Goal: Check status: Check status

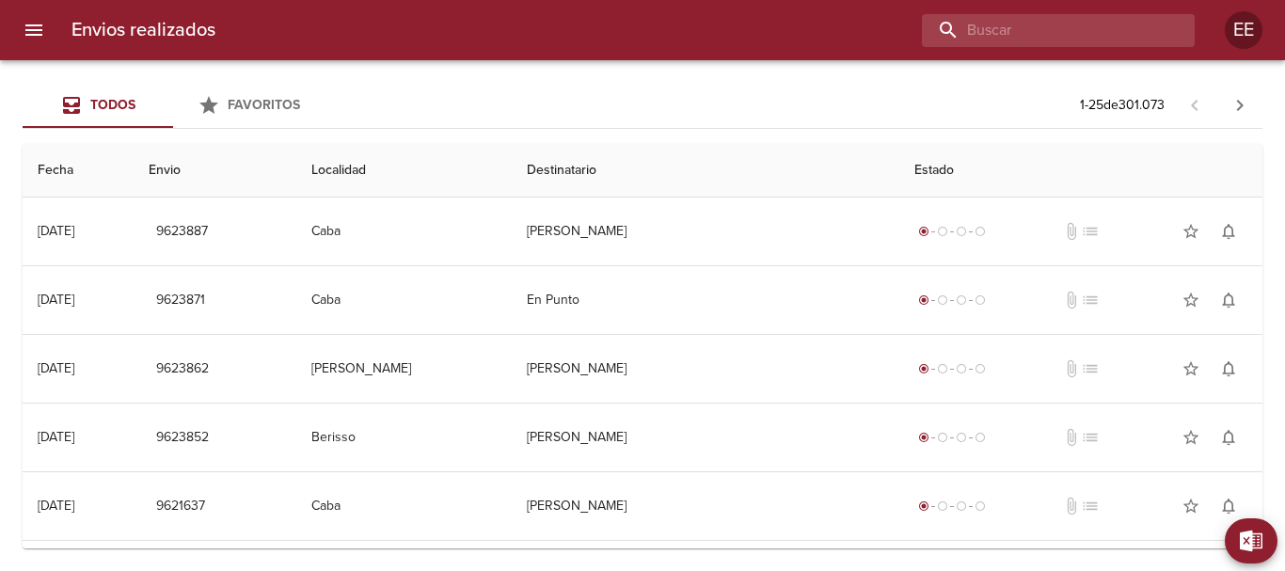
click at [1092, 21] on input "buscar" at bounding box center [1042, 30] width 241 height 33
paste input "MERCEDES ALCUCERO BP"
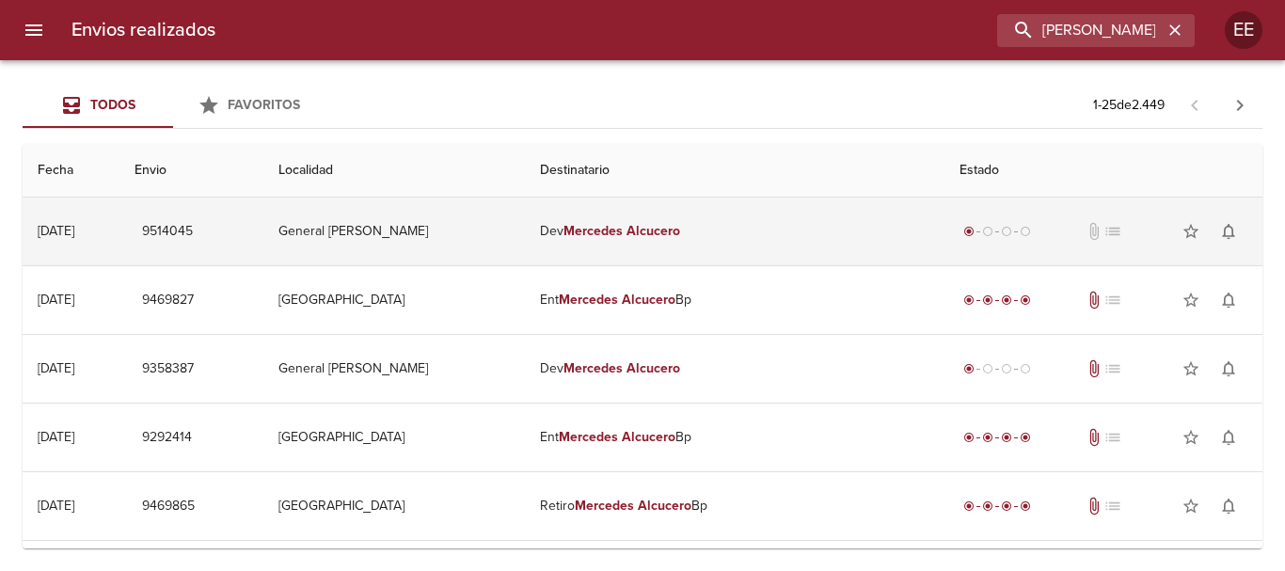
click at [607, 211] on td "[PERSON_NAME]" at bounding box center [735, 232] width 420 height 68
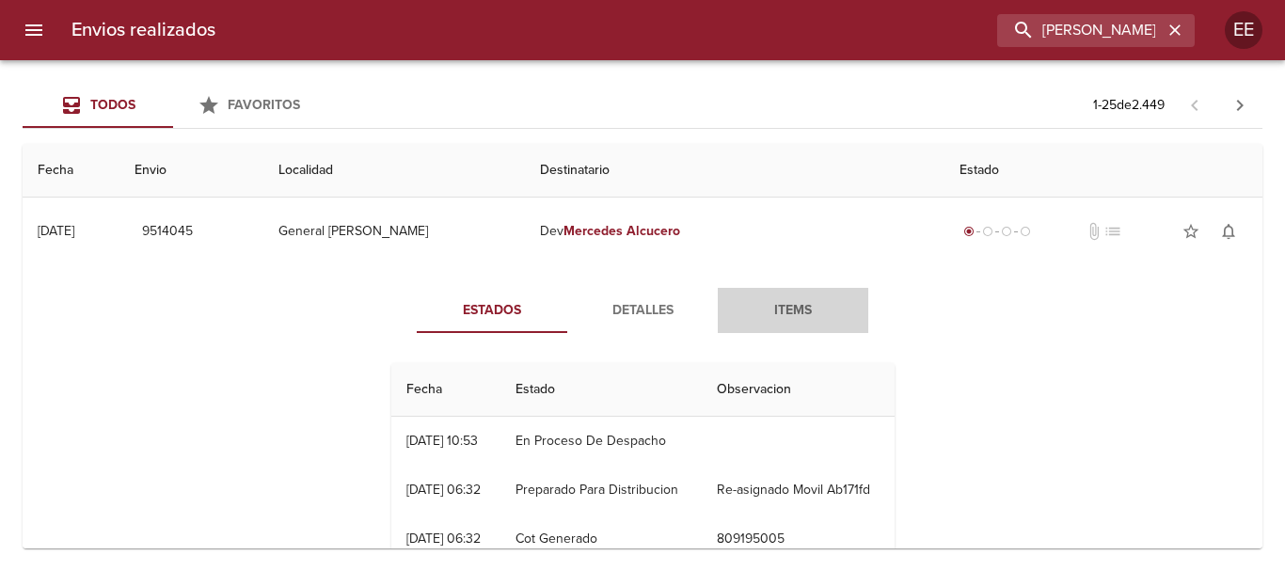
click at [782, 311] on span "Items" at bounding box center [793, 311] width 128 height 24
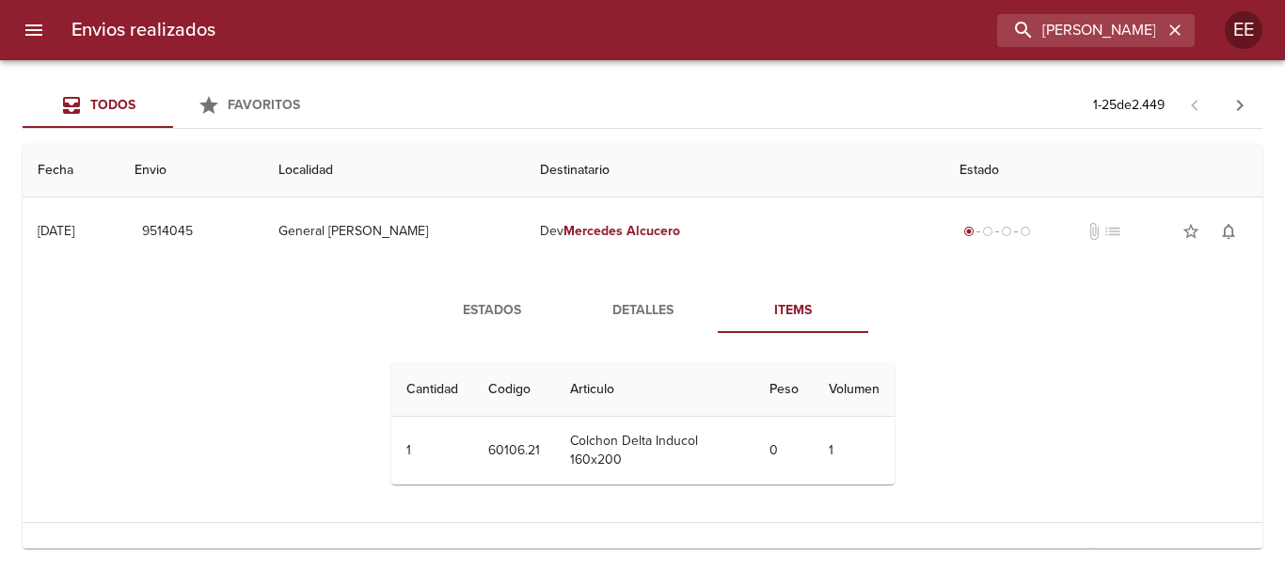
click at [433, 307] on span "Estados" at bounding box center [492, 311] width 128 height 24
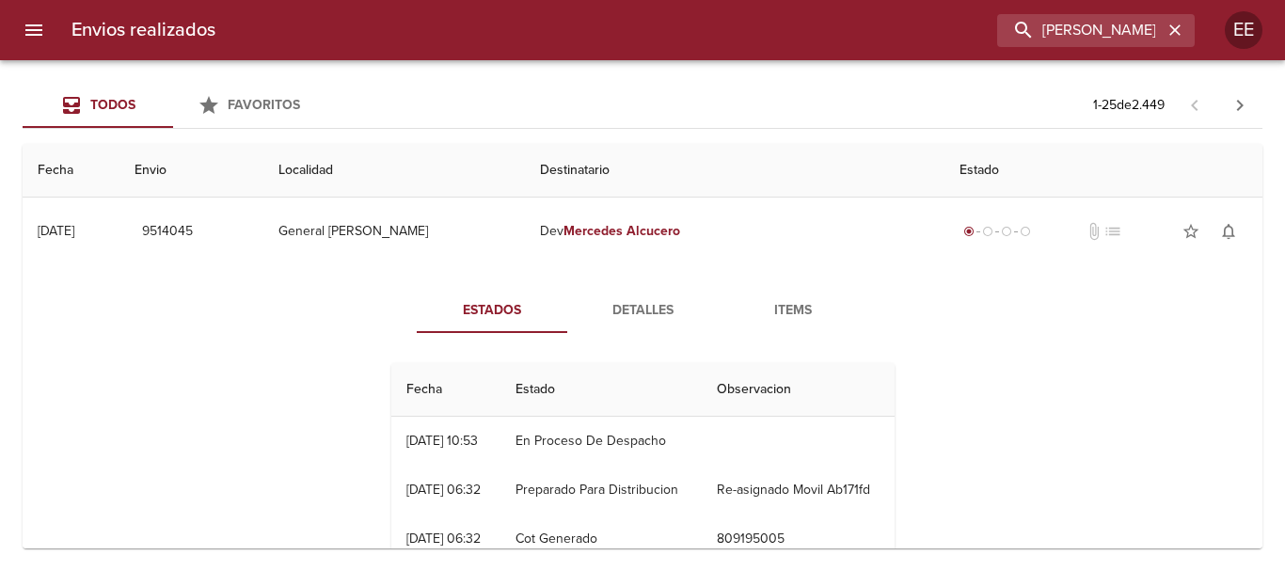
click at [1149, 8] on div "Envios realizados [PERSON_NAME] EE" at bounding box center [642, 30] width 1285 height 60
click at [1149, 32] on input "[PERSON_NAME]" at bounding box center [1042, 30] width 241 height 33
drag, startPoint x: 1175, startPoint y: 30, endPoint x: 1052, endPoint y: 40, distance: 123.7
click at [1161, 30] on div "[PERSON_NAME]" at bounding box center [1097, 30] width 198 height 33
drag, startPoint x: 890, startPoint y: 27, endPoint x: 754, endPoint y: 27, distance: 136.5
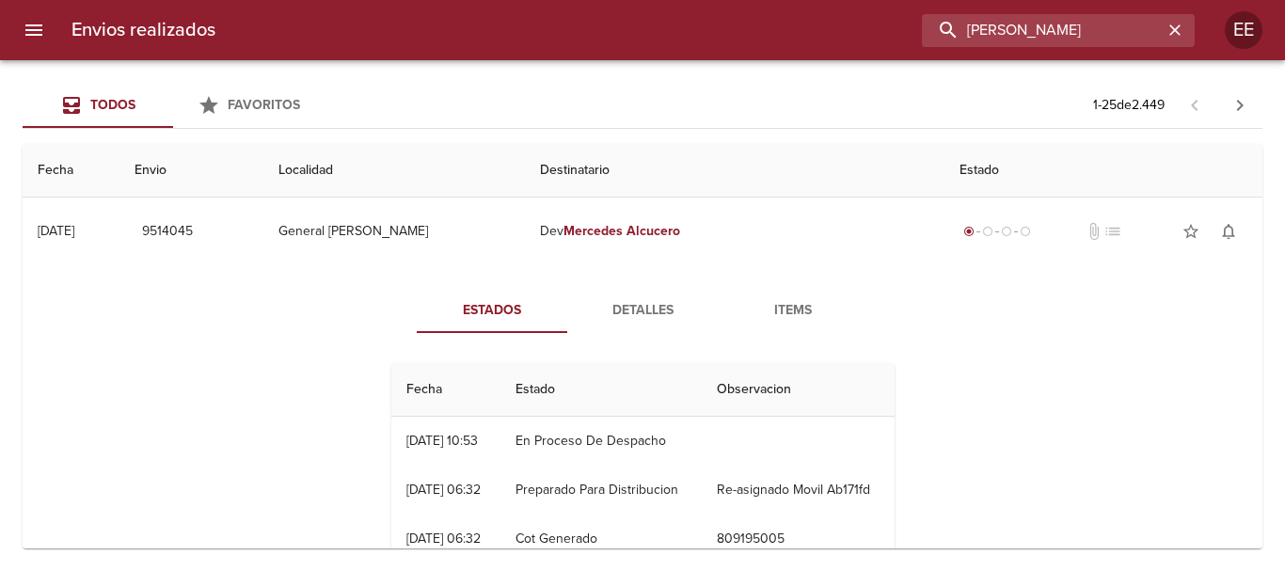
click at [755, 27] on div "[PERSON_NAME]" at bounding box center [713, 30] width 965 height 33
paste input "[PERSON_NAME]"
type input "[PERSON_NAME]"
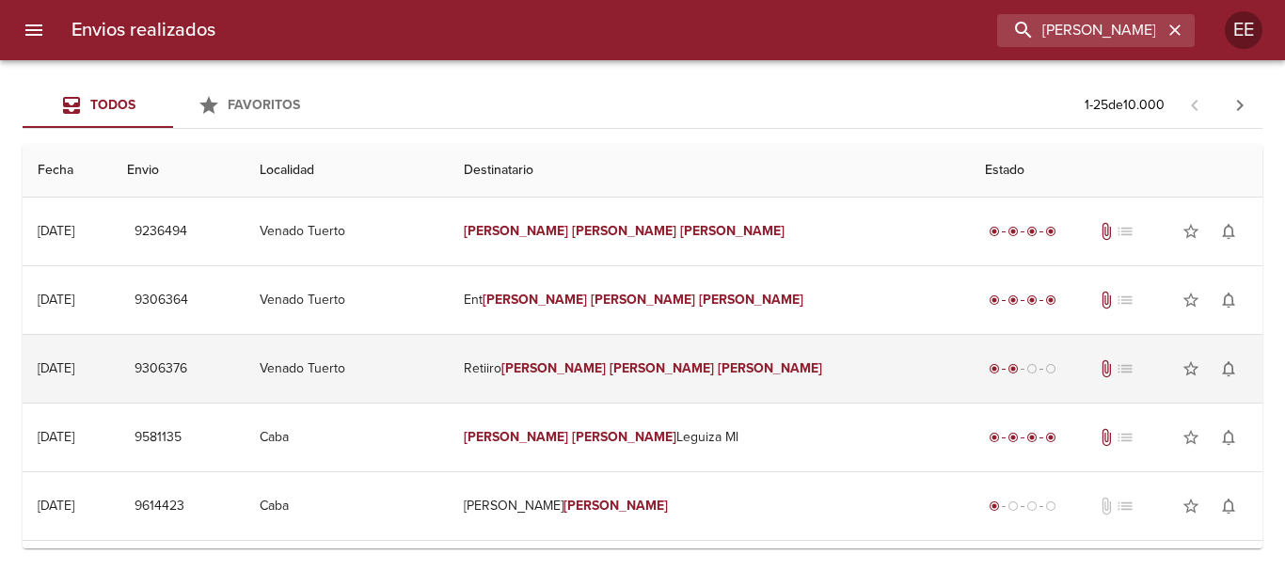
click at [606, 364] on em "[PERSON_NAME]" at bounding box center [554, 368] width 104 height 16
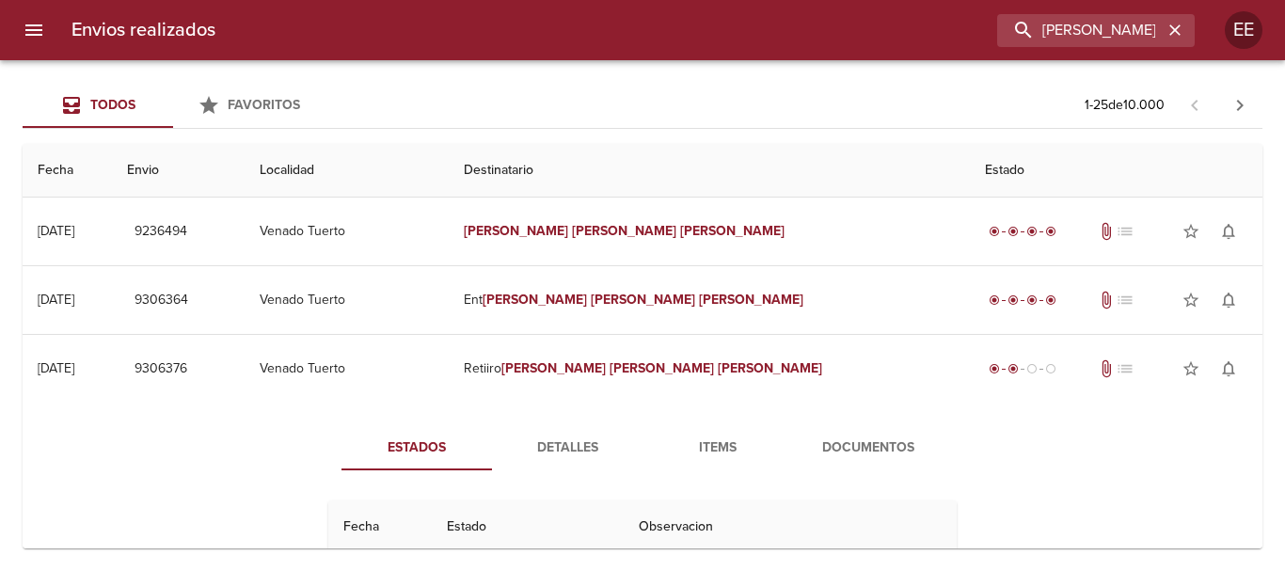
scroll to position [188, 0]
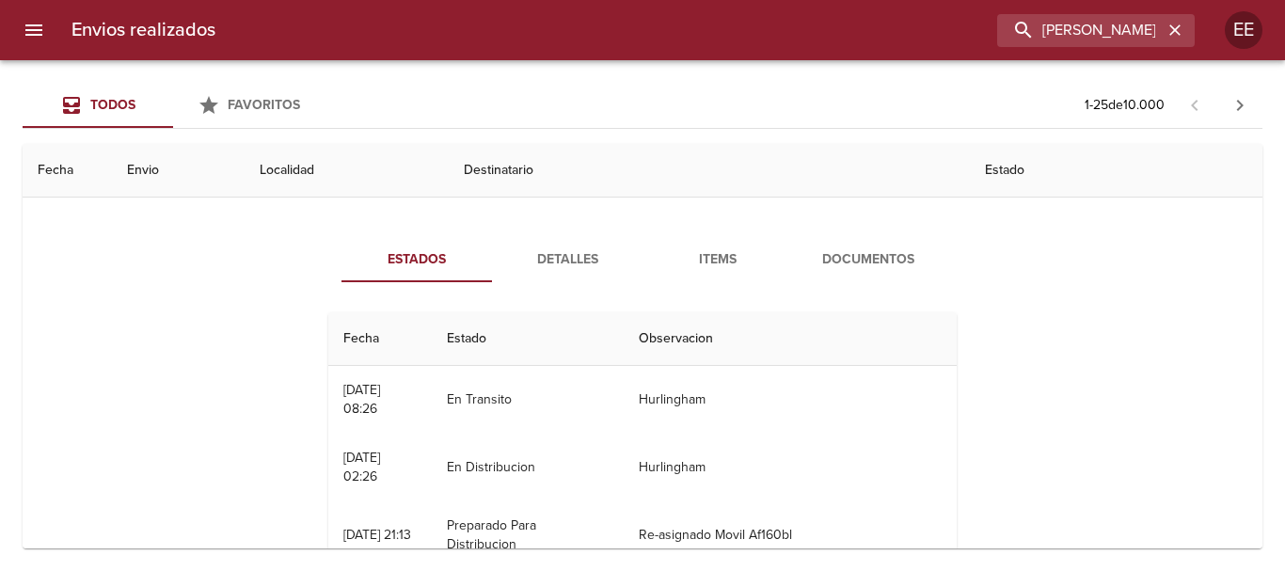
click at [712, 276] on button "Items" at bounding box center [718, 259] width 151 height 45
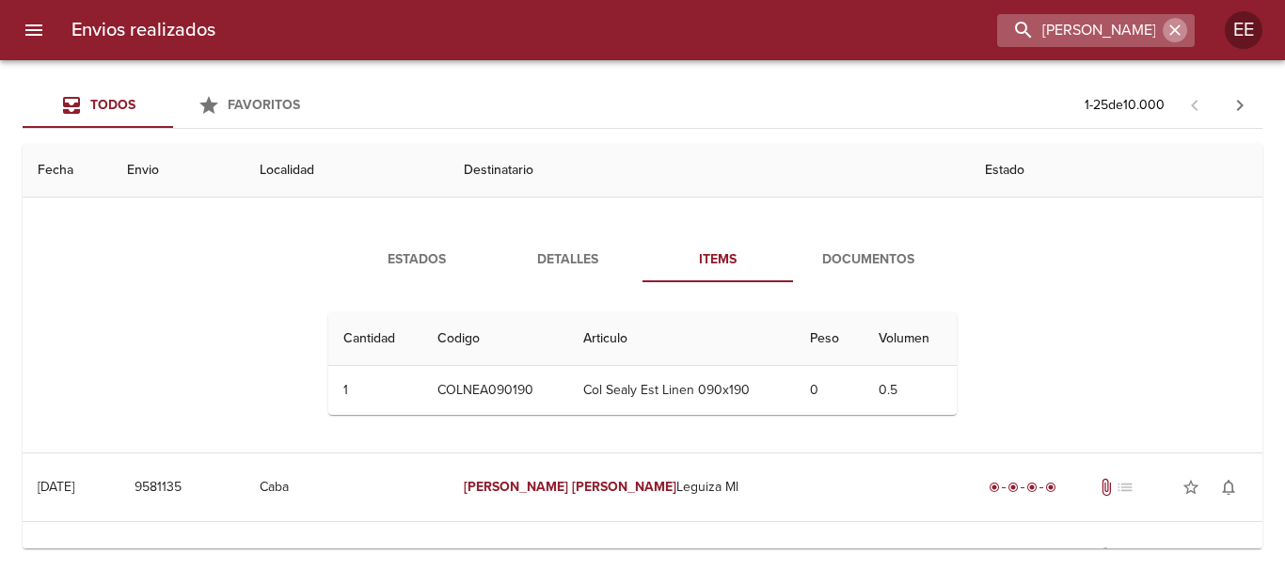
click at [1172, 35] on icon "button" at bounding box center [1175, 29] width 11 height 11
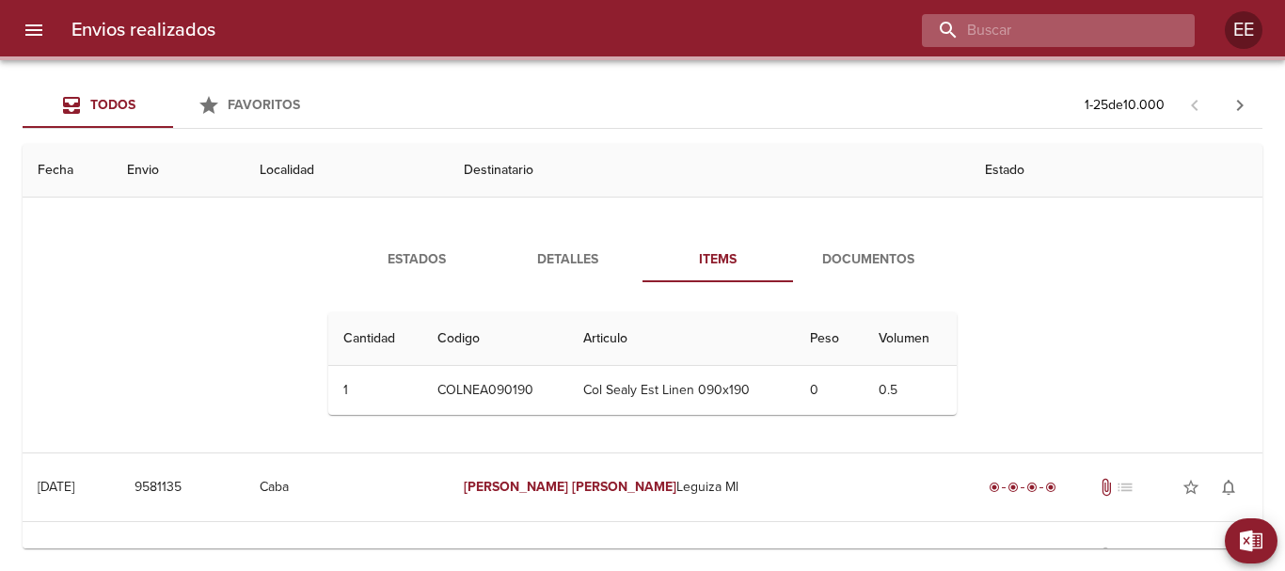
click at [1072, 30] on input "buscar" at bounding box center [1042, 30] width 241 height 33
paste input "[PERSON_NAME] [PERSON_NAME]"
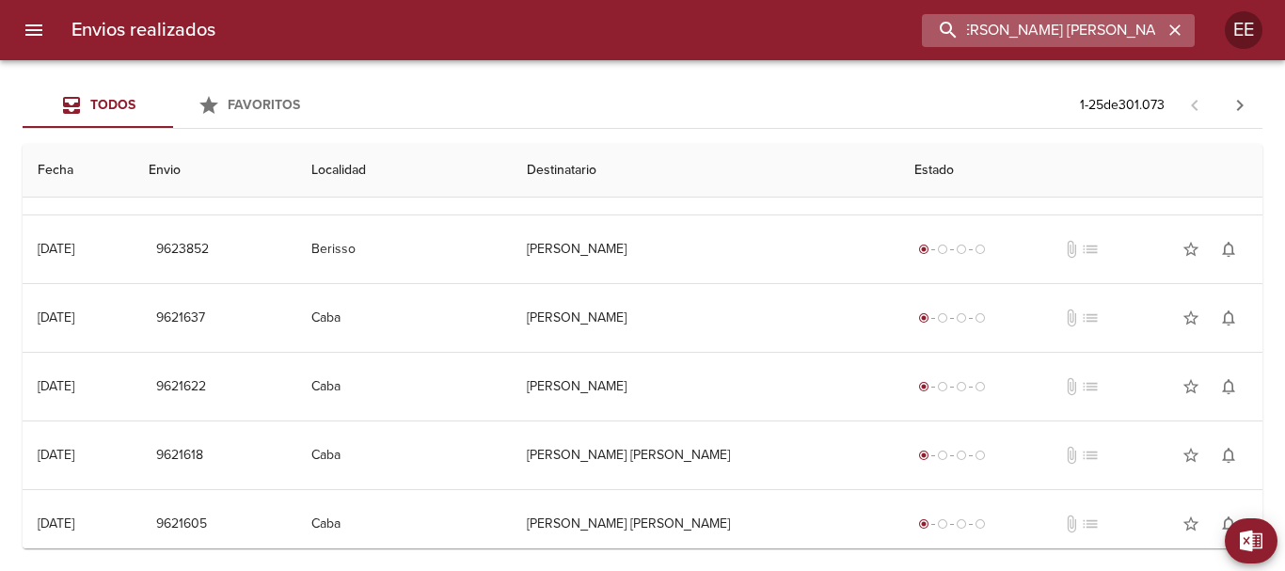
scroll to position [0, 0]
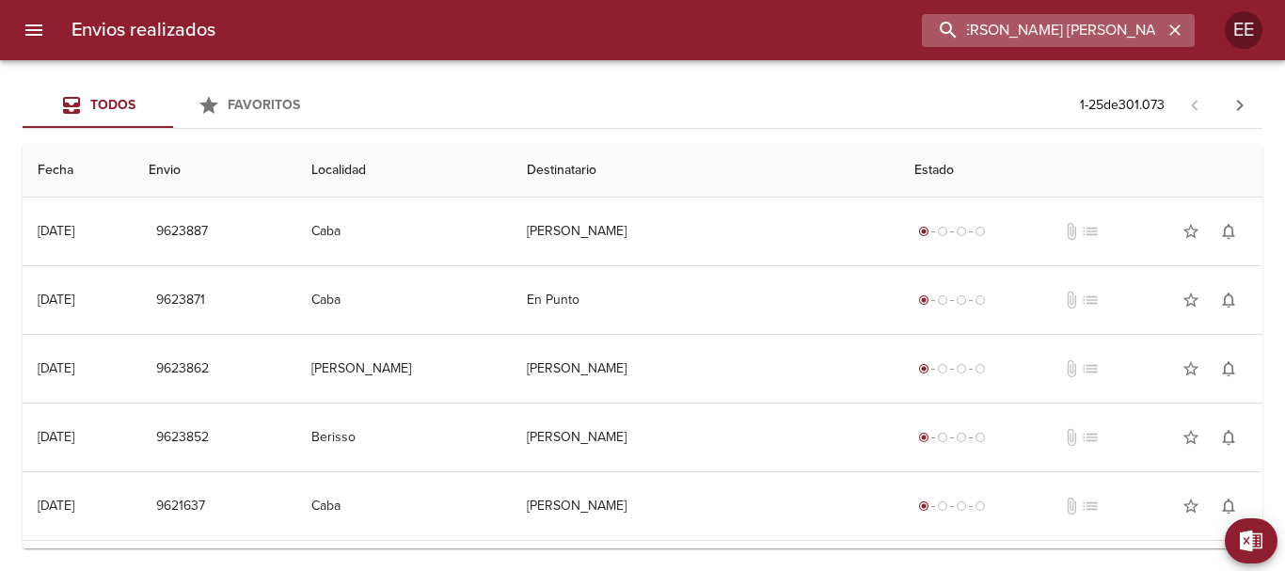
type input "[PERSON_NAME] [PERSON_NAME]"
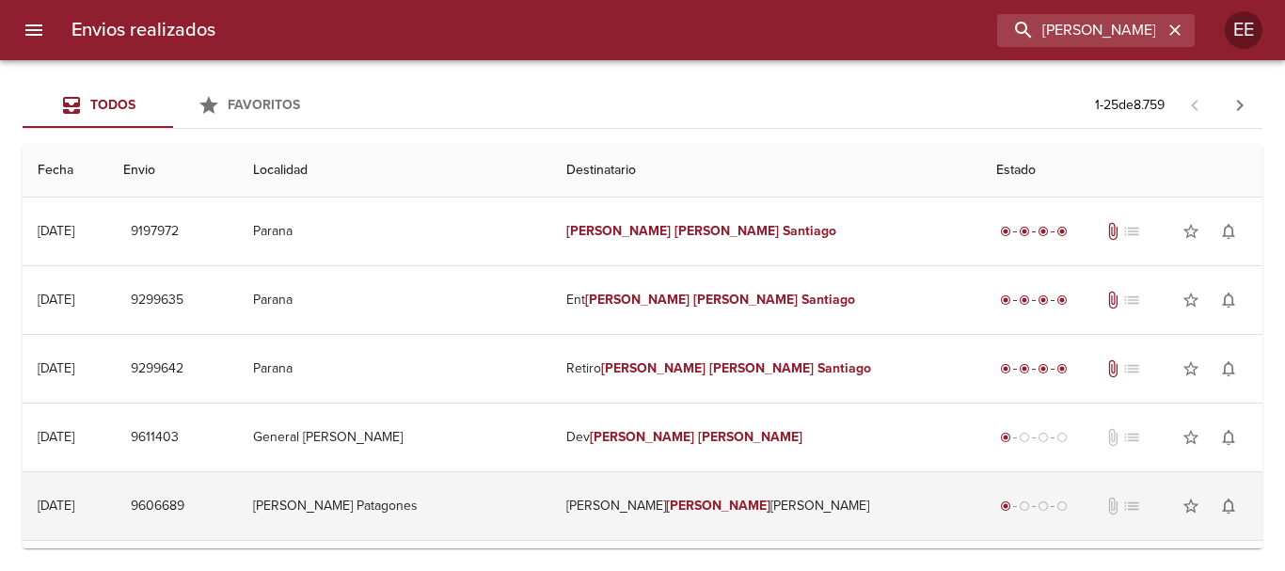
drag, startPoint x: 666, startPoint y: 508, endPoint x: 629, endPoint y: 523, distance: 40.5
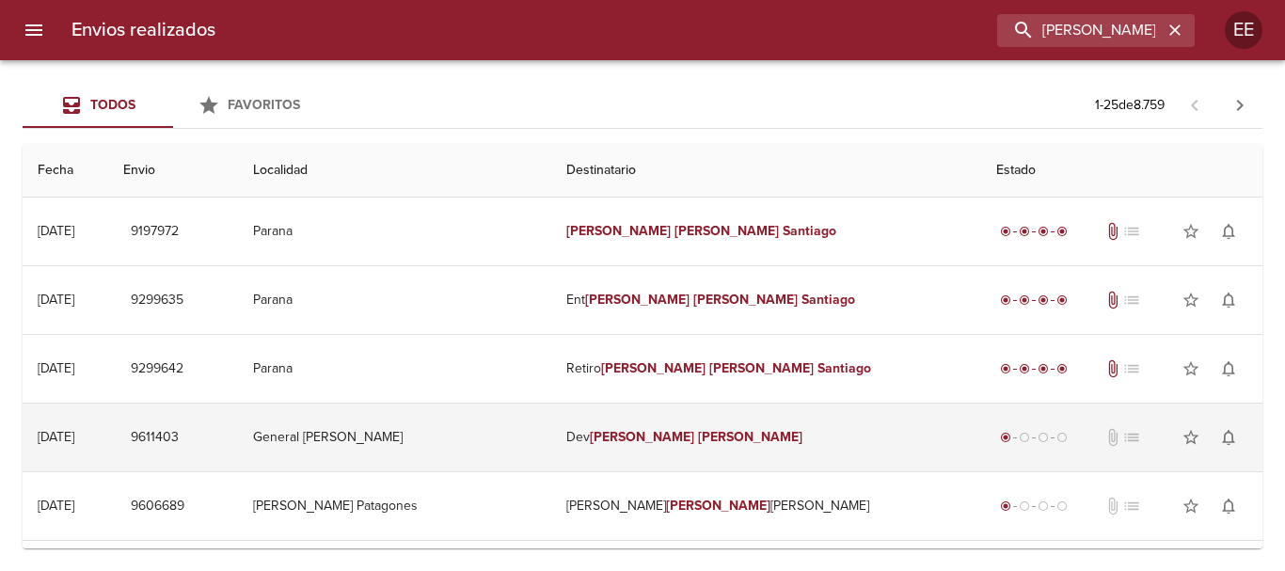
drag, startPoint x: 629, startPoint y: 523, endPoint x: 609, endPoint y: 446, distance: 79.7
click at [609, 446] on td "[PERSON_NAME]" at bounding box center [766, 438] width 431 height 68
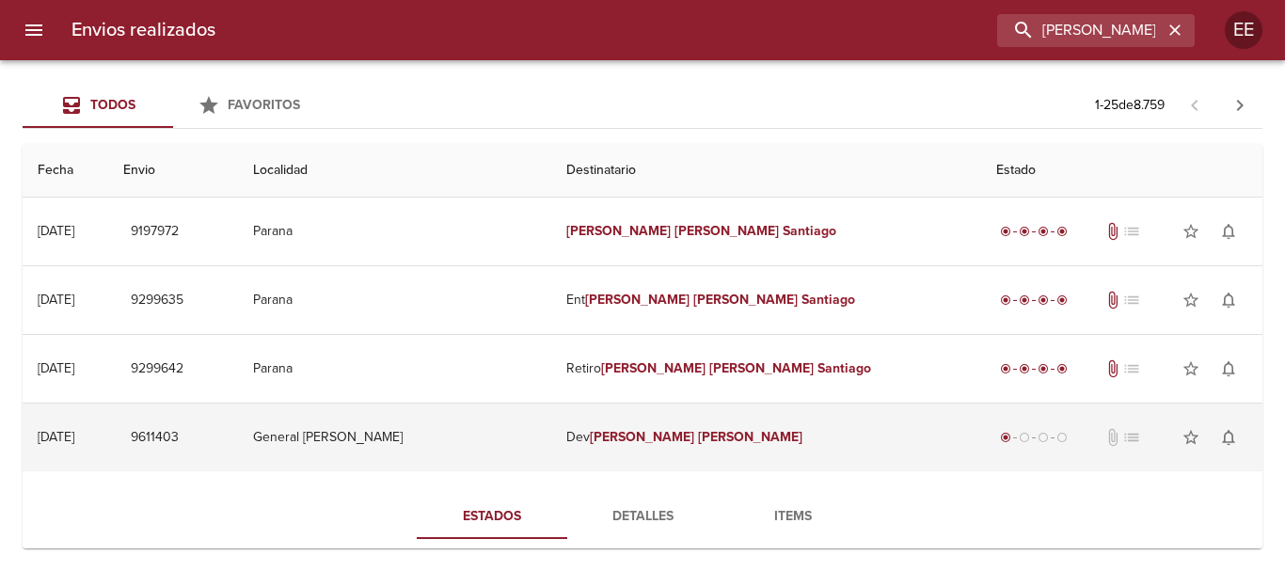
scroll to position [188, 0]
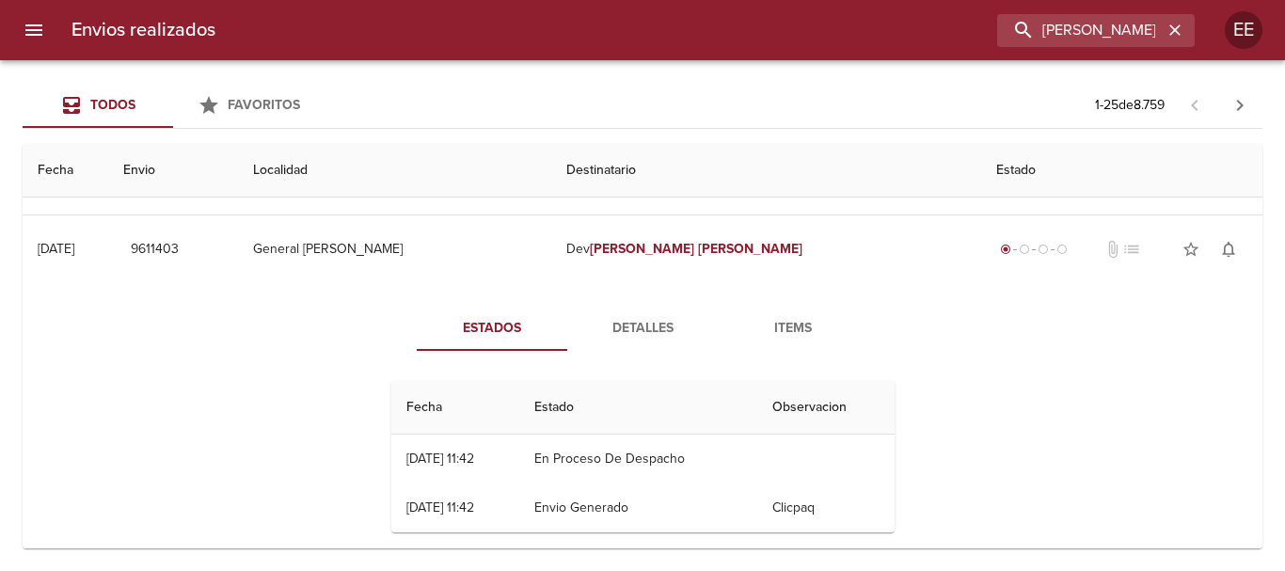
click at [629, 332] on span "Detalles" at bounding box center [643, 329] width 128 height 24
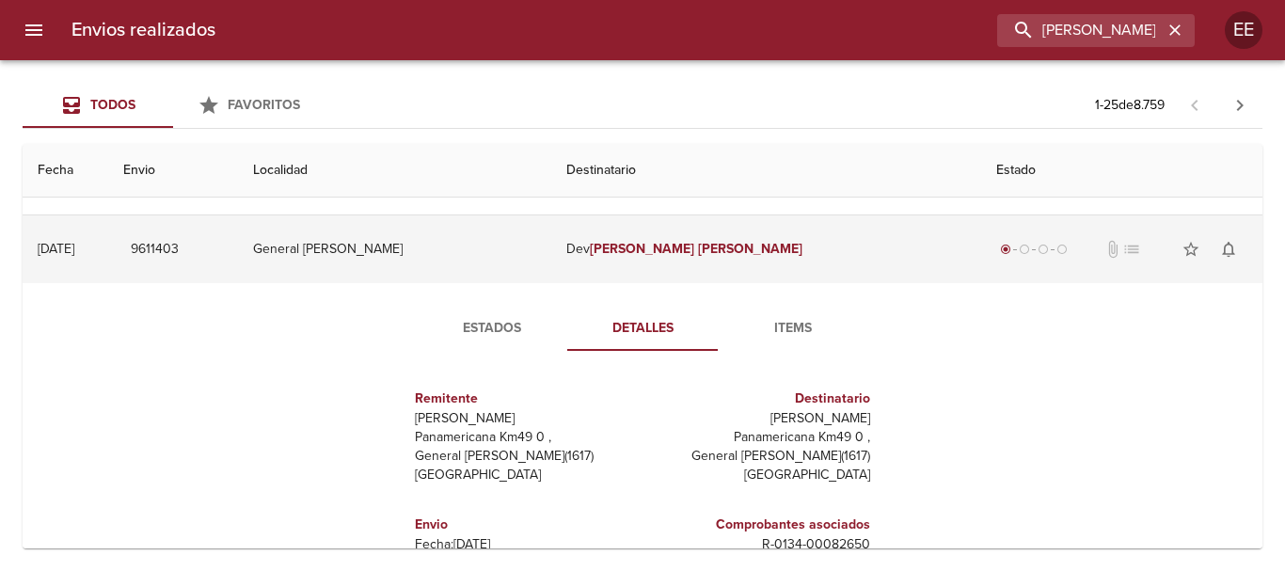
scroll to position [0, 0]
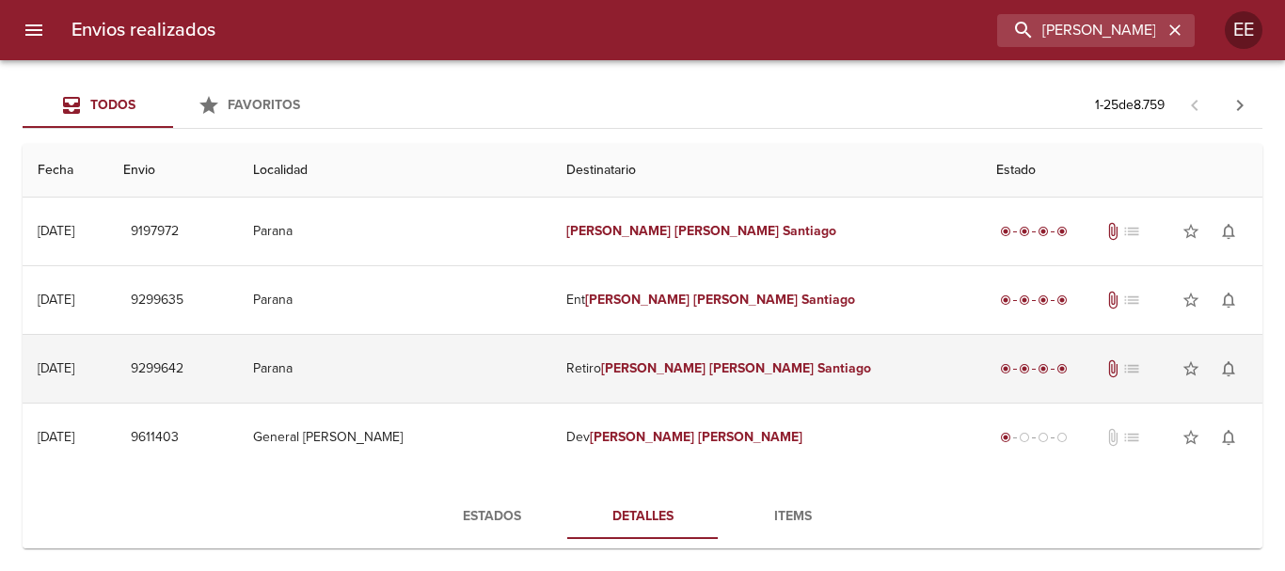
click at [684, 376] on td "Retiro [PERSON_NAME] [PERSON_NAME]" at bounding box center [766, 369] width 431 height 68
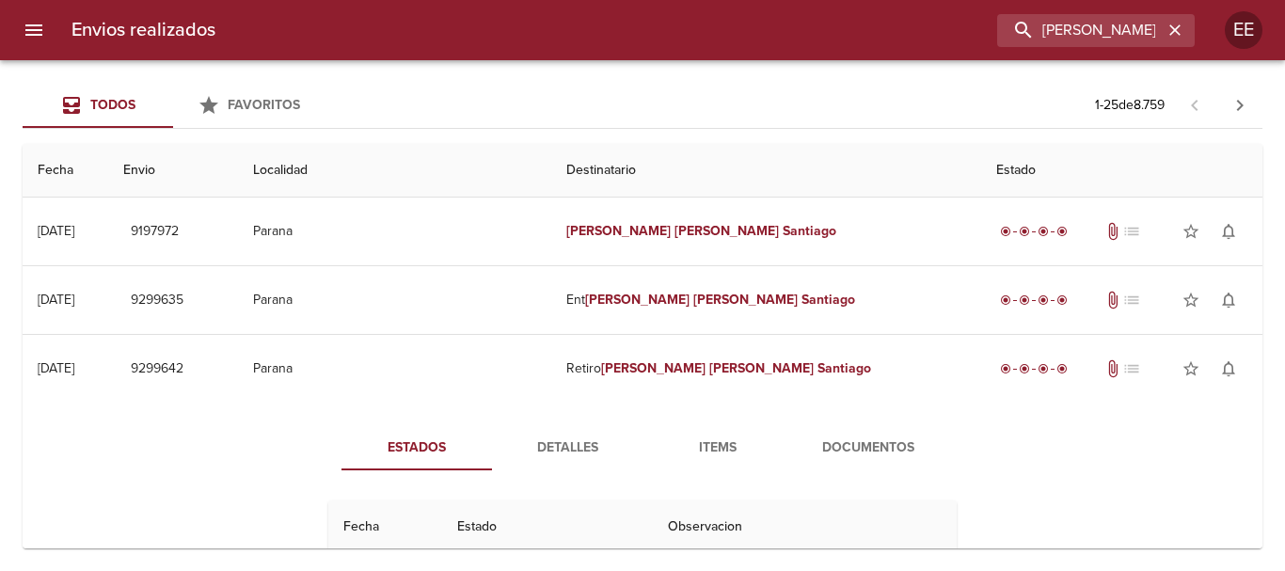
click at [723, 452] on span "Items" at bounding box center [718, 449] width 128 height 24
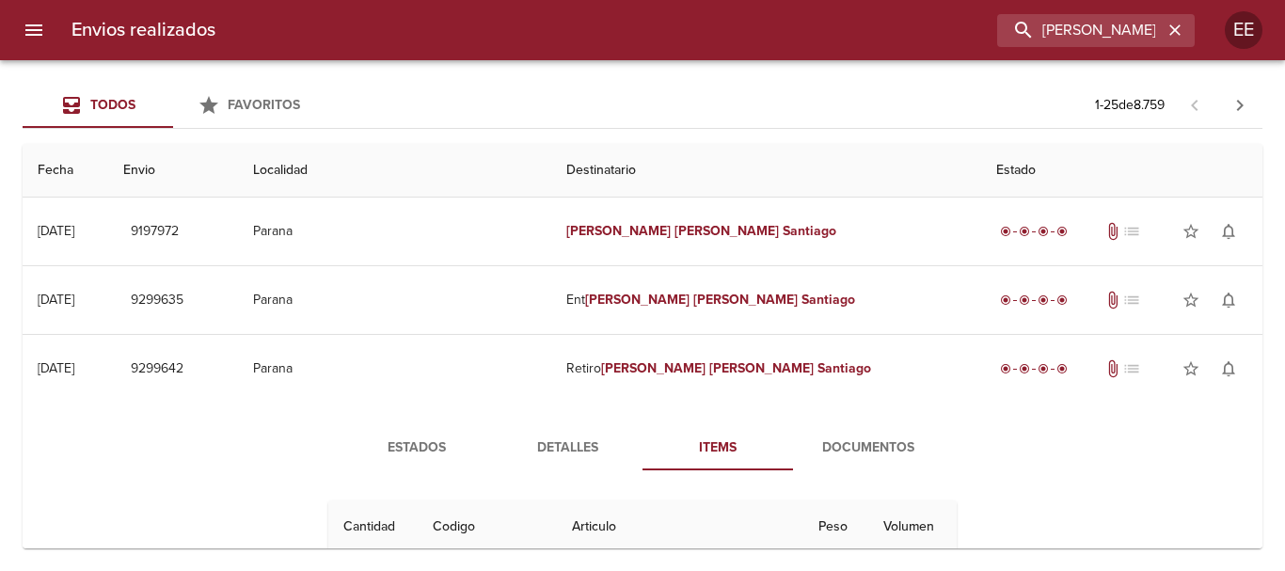
scroll to position [188, 0]
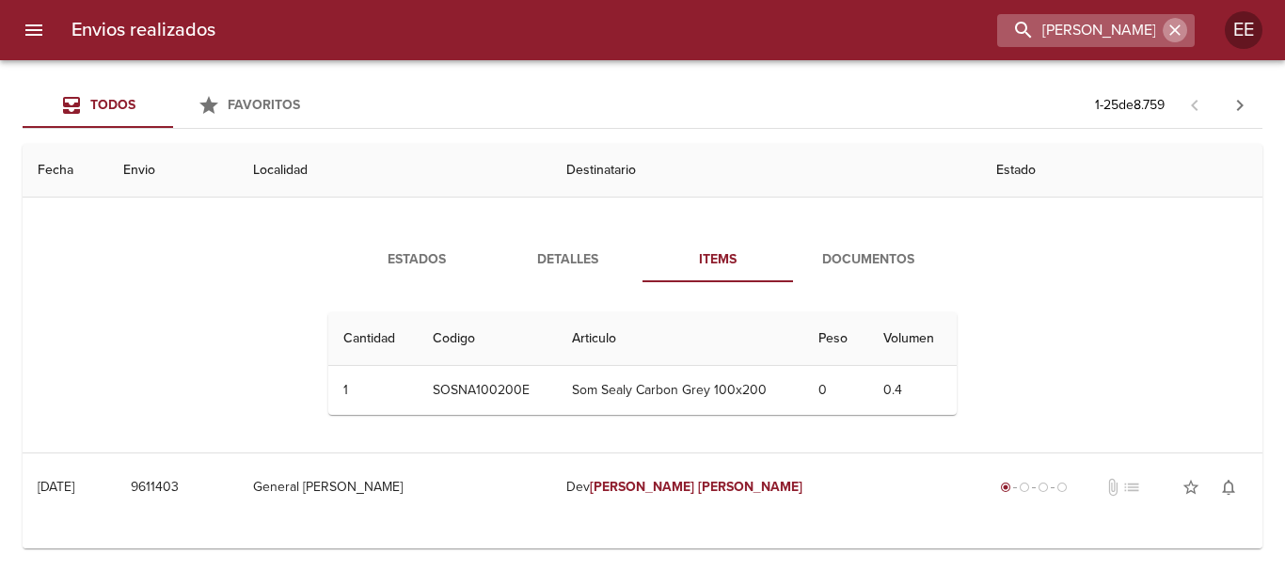
click at [1184, 25] on icon "button" at bounding box center [1175, 30] width 19 height 19
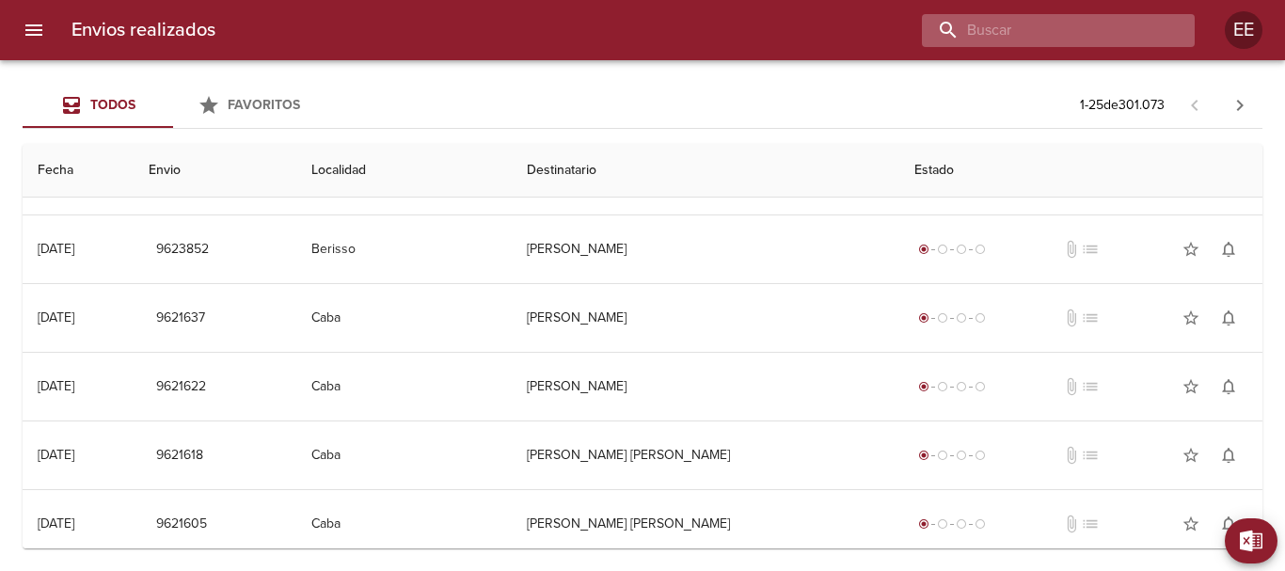
click at [1110, 30] on input "buscar" at bounding box center [1042, 30] width 241 height 33
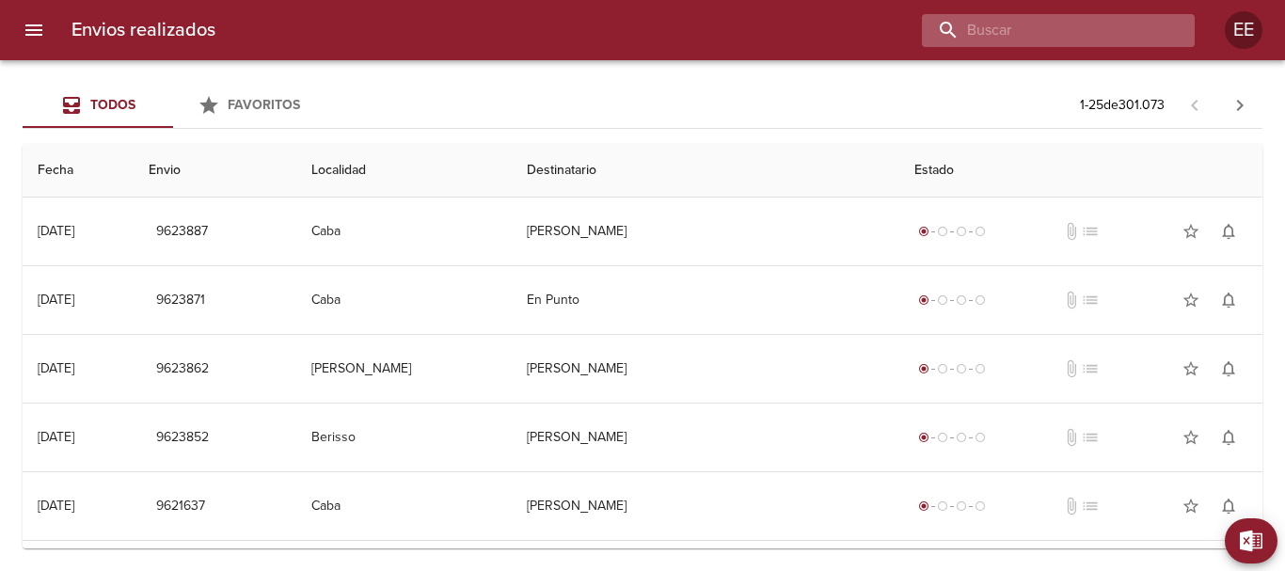
paste input "[PERSON_NAME] BP"
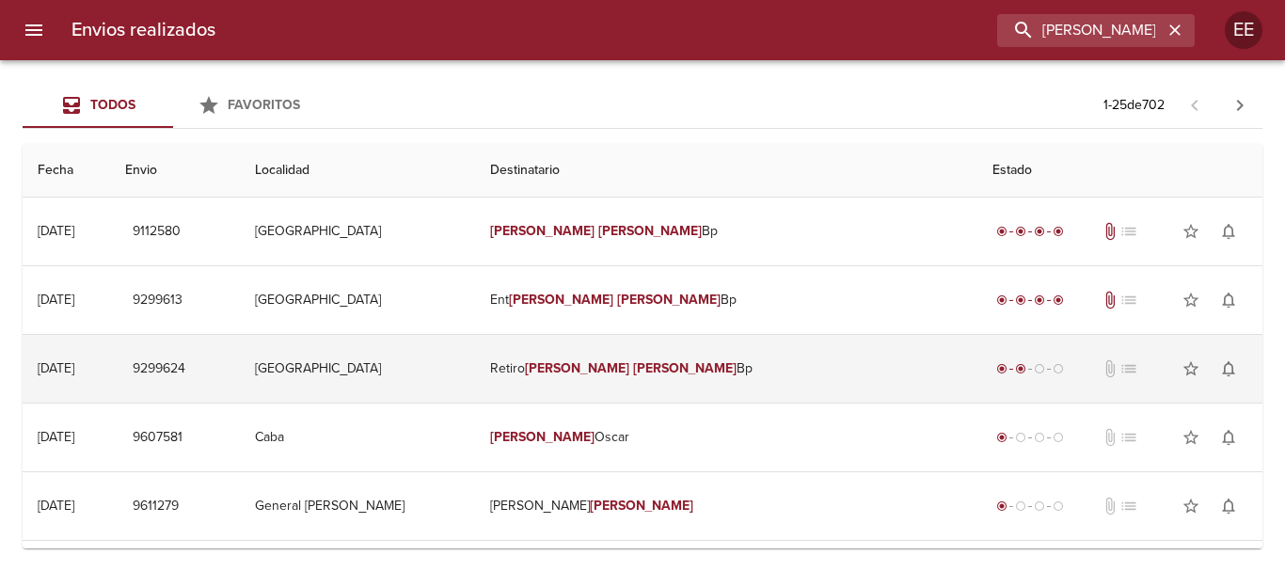
click at [695, 371] on em "[PERSON_NAME]" at bounding box center [685, 368] width 104 height 16
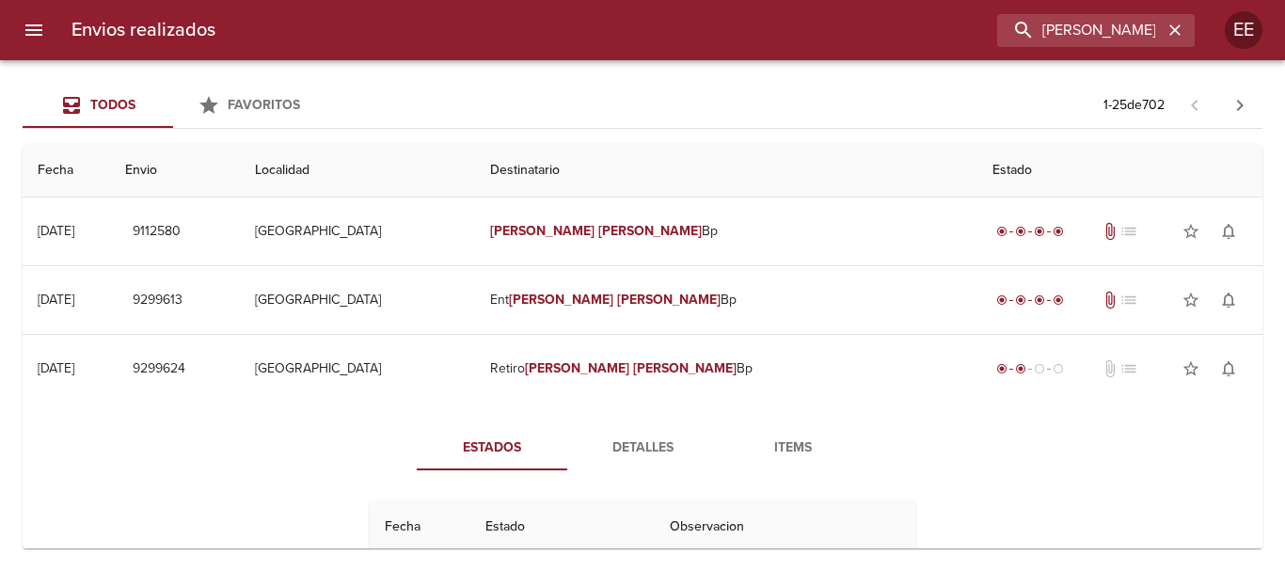
click at [615, 450] on span "Detalles" at bounding box center [643, 449] width 128 height 24
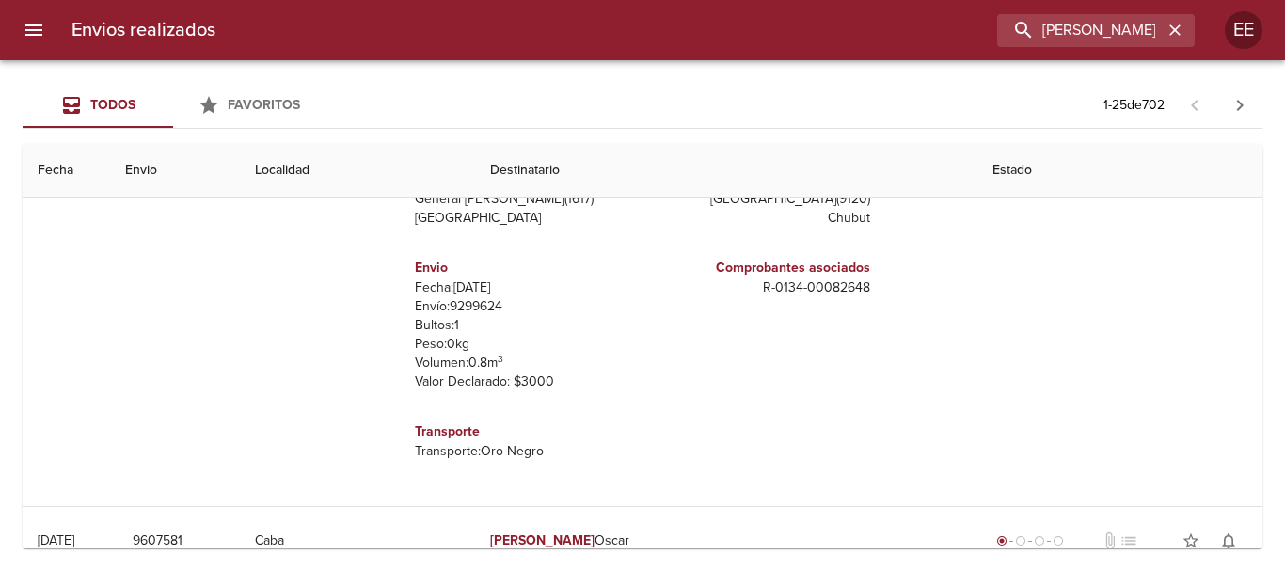
scroll to position [94, 0]
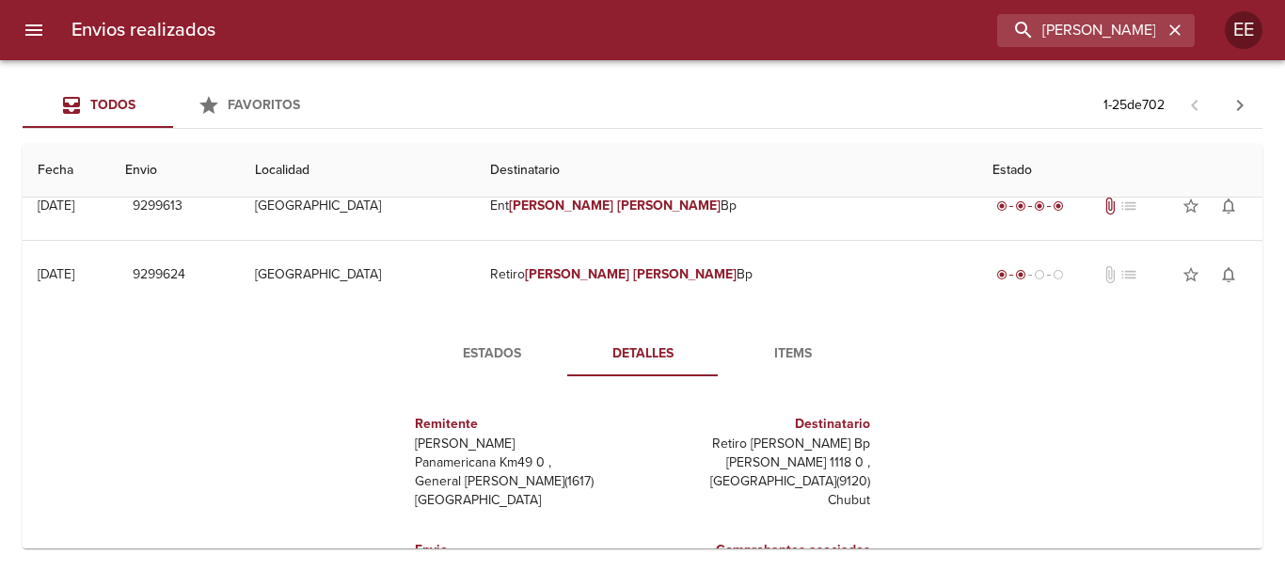
click at [790, 354] on span "Items" at bounding box center [793, 355] width 128 height 24
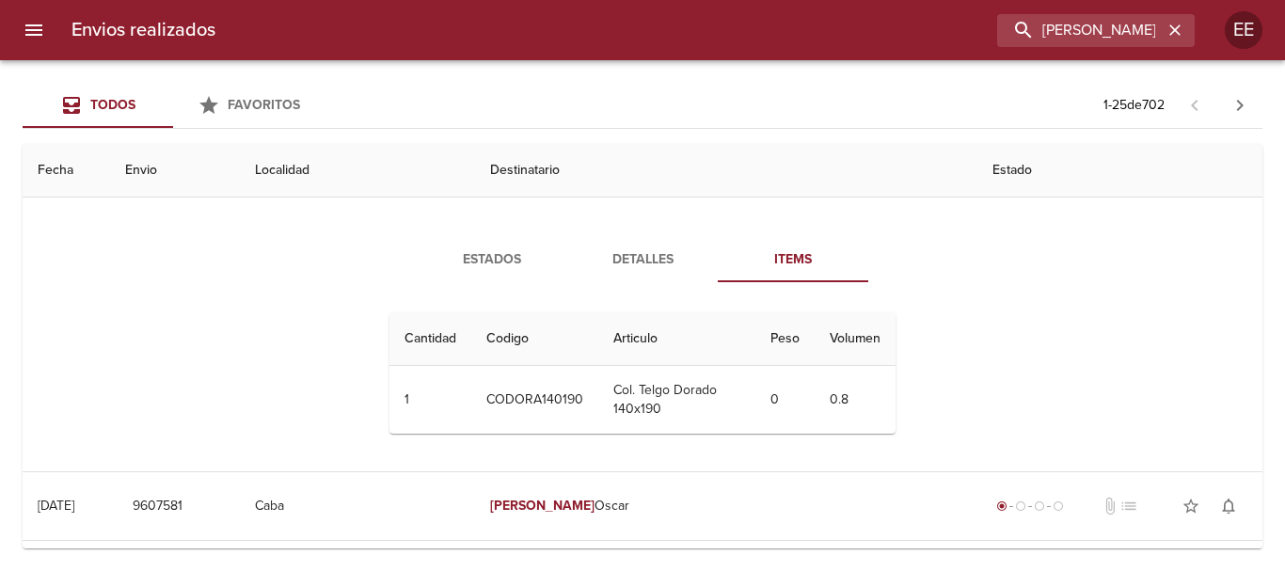
scroll to position [0, 0]
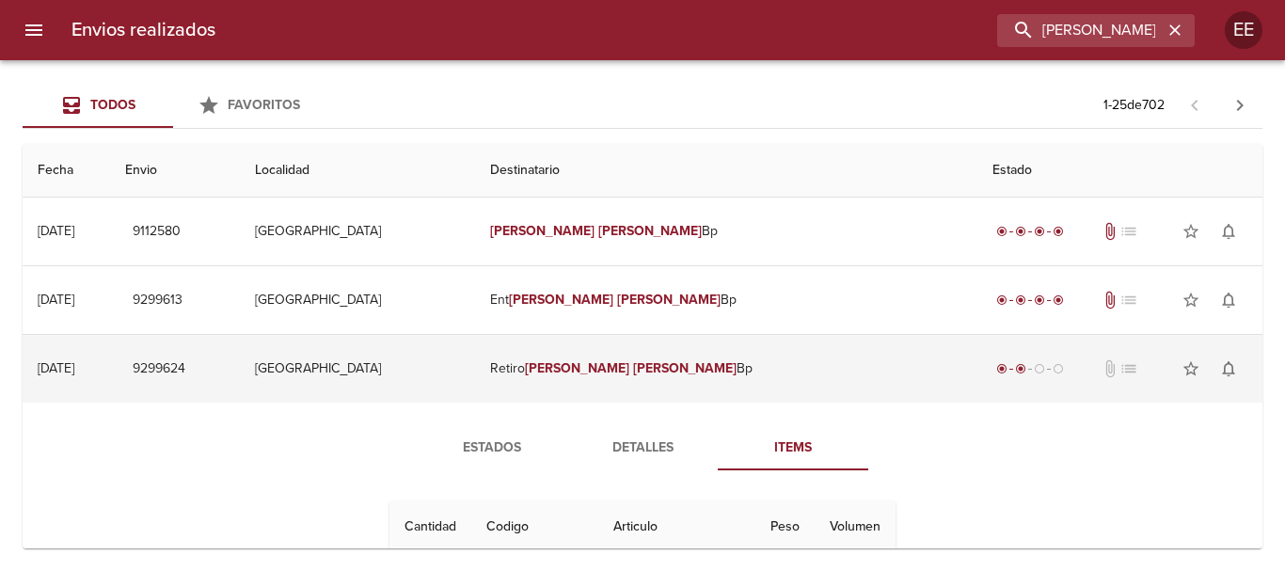
click at [630, 371] on em "[PERSON_NAME]" at bounding box center [577, 368] width 104 height 16
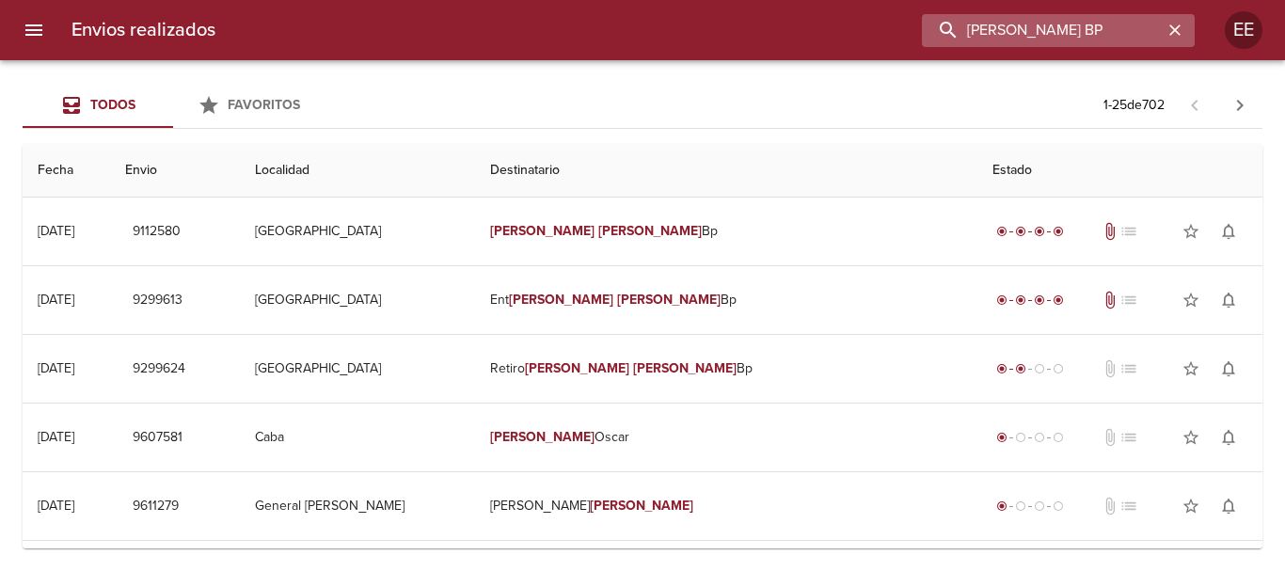
drag, startPoint x: 1127, startPoint y: 29, endPoint x: 1166, endPoint y: 57, distance: 47.8
click at [1126, 28] on input "[PERSON_NAME] BP" at bounding box center [1042, 30] width 241 height 33
click at [1124, 23] on input "[PERSON_NAME] BP" at bounding box center [1042, 30] width 241 height 33
type input "[PERSON_NAME]"
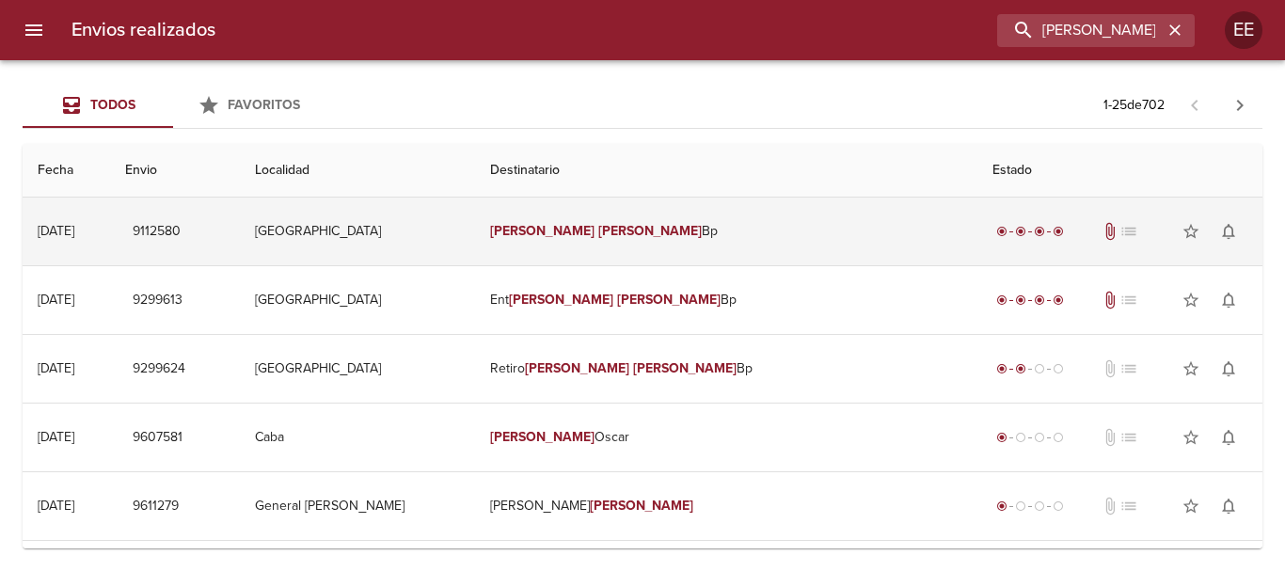
click at [651, 241] on td "[PERSON_NAME] Bp" at bounding box center [726, 232] width 503 height 68
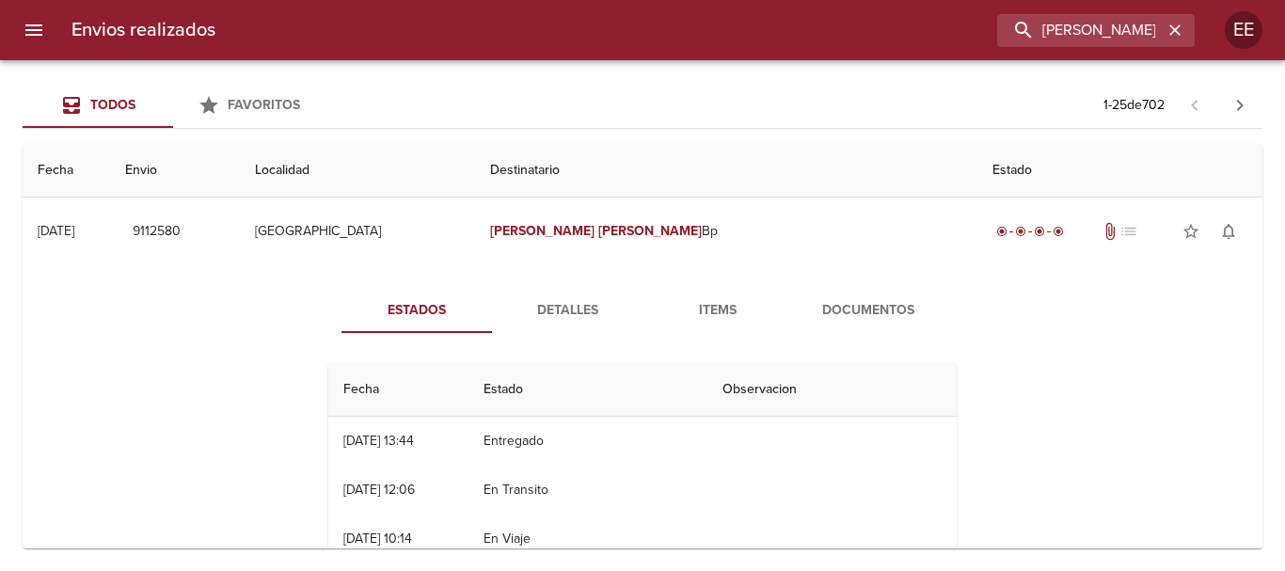
click at [704, 315] on span "Items" at bounding box center [718, 311] width 128 height 24
